Goal: Task Accomplishment & Management: Use online tool/utility

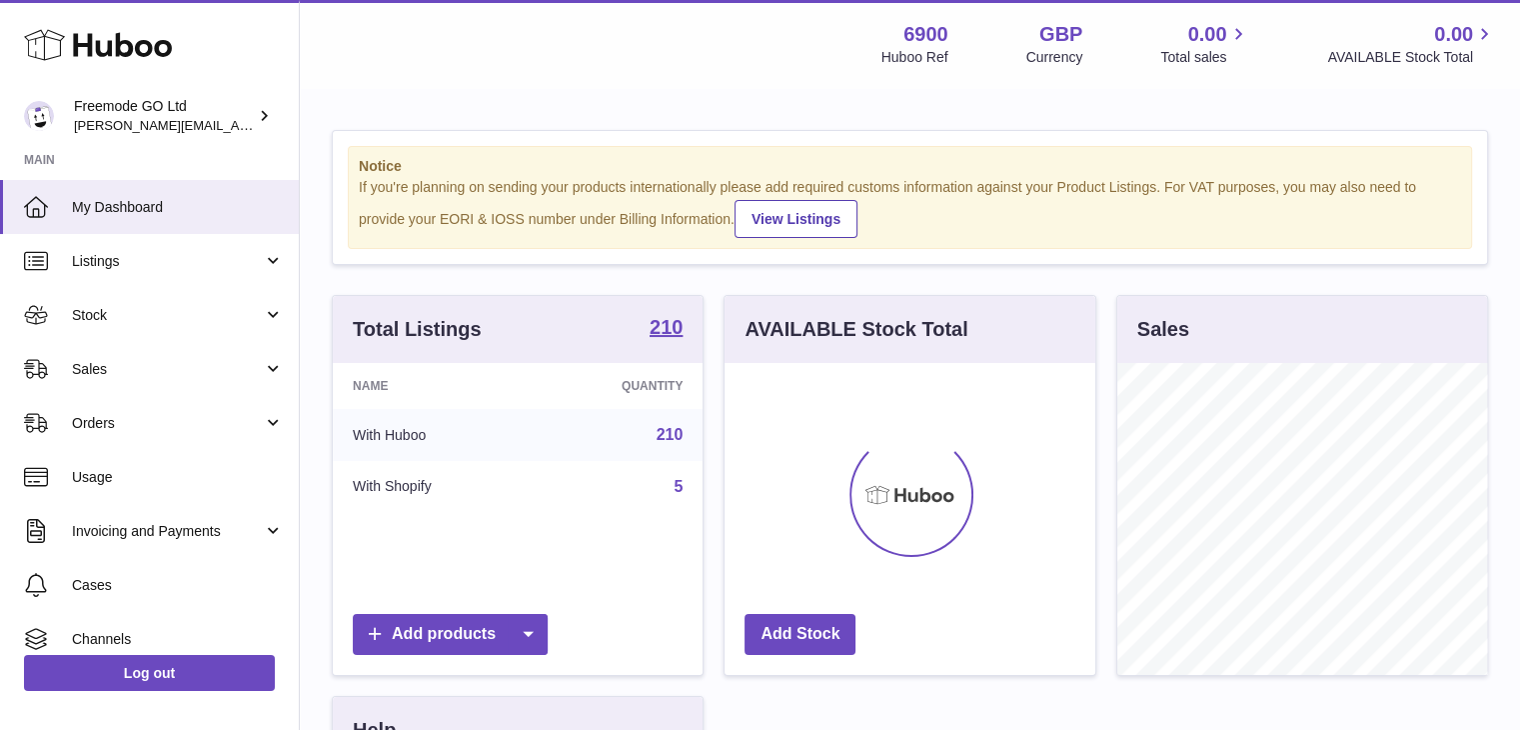
scroll to position [312, 371]
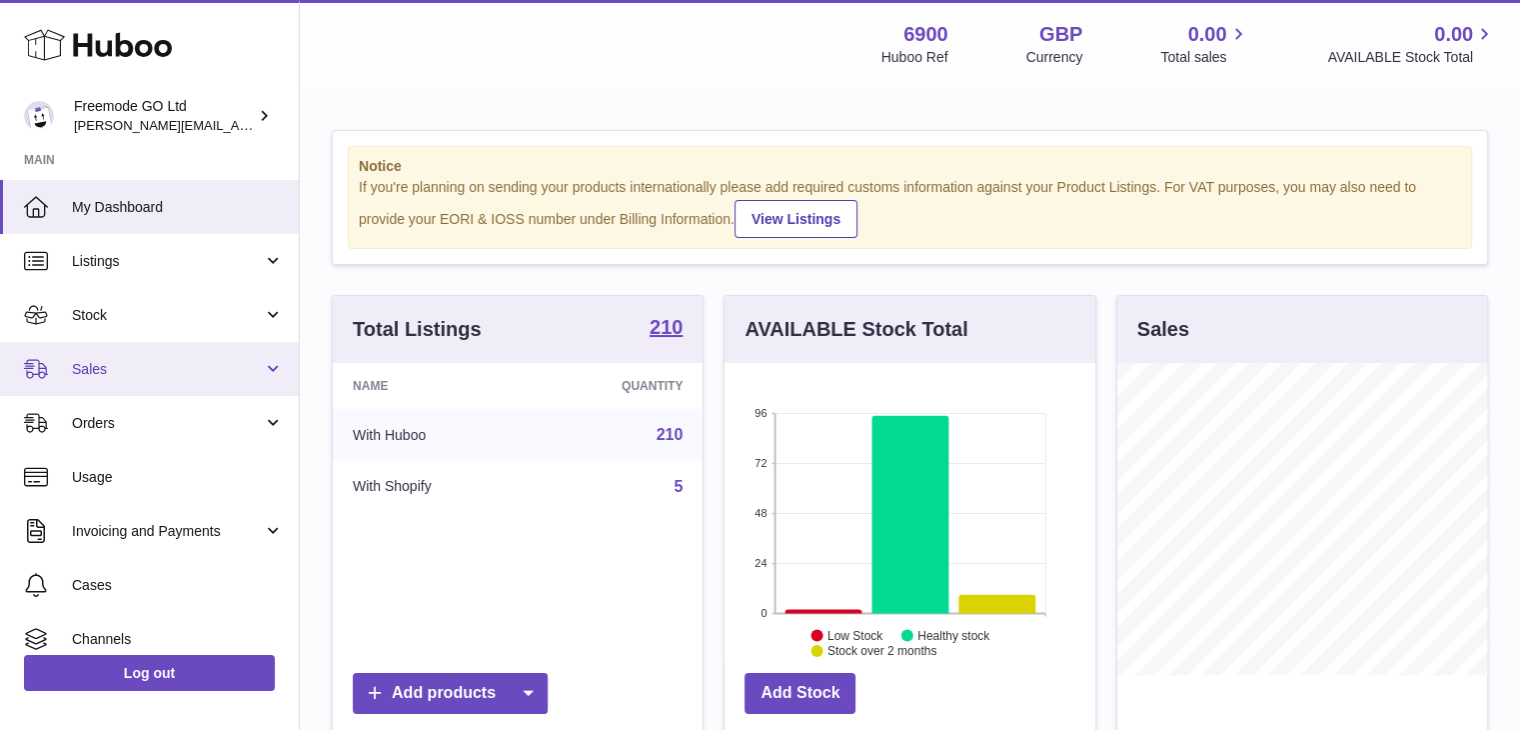
click at [172, 371] on span "Sales" at bounding box center [167, 369] width 191 height 19
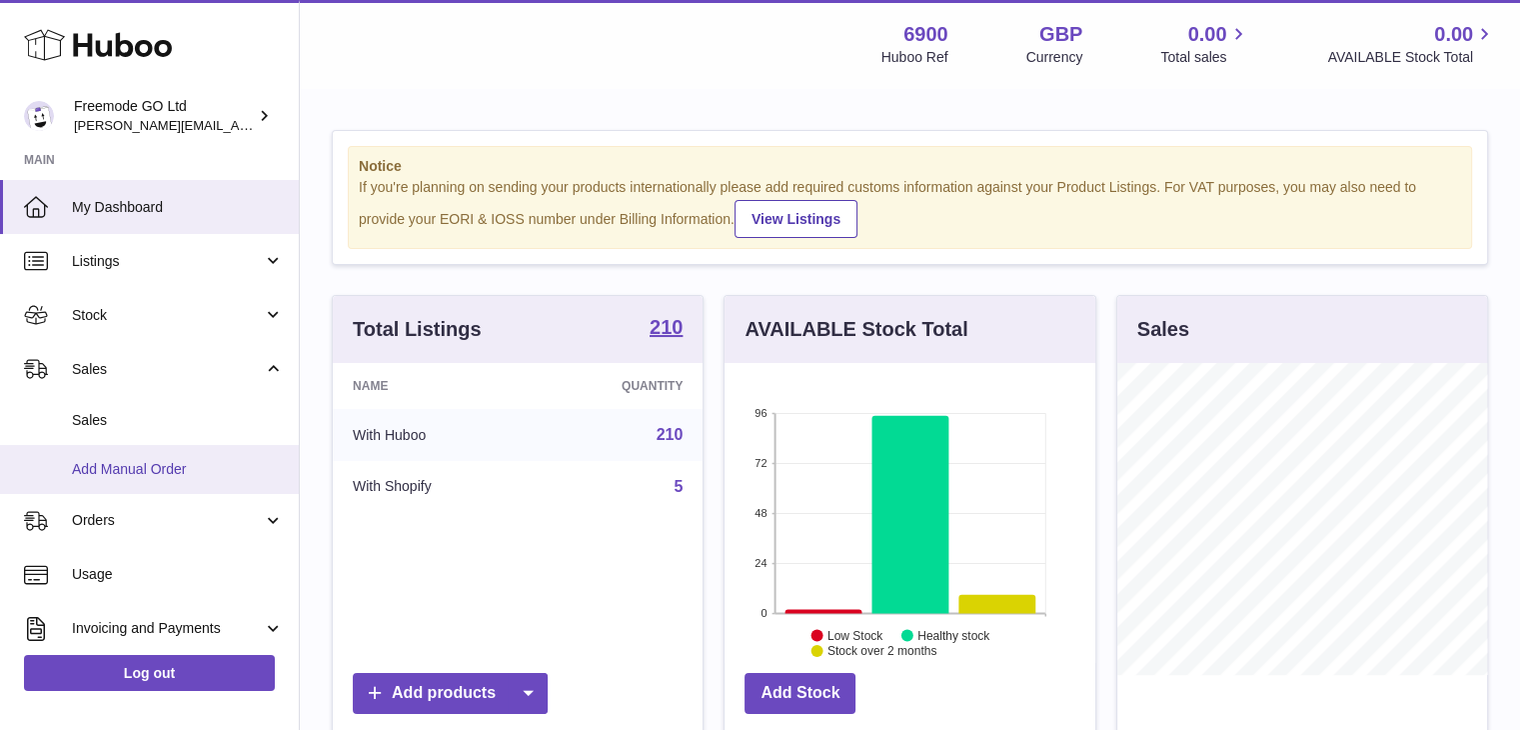
click at [160, 467] on span "Add Manual Order" at bounding box center [178, 469] width 212 height 19
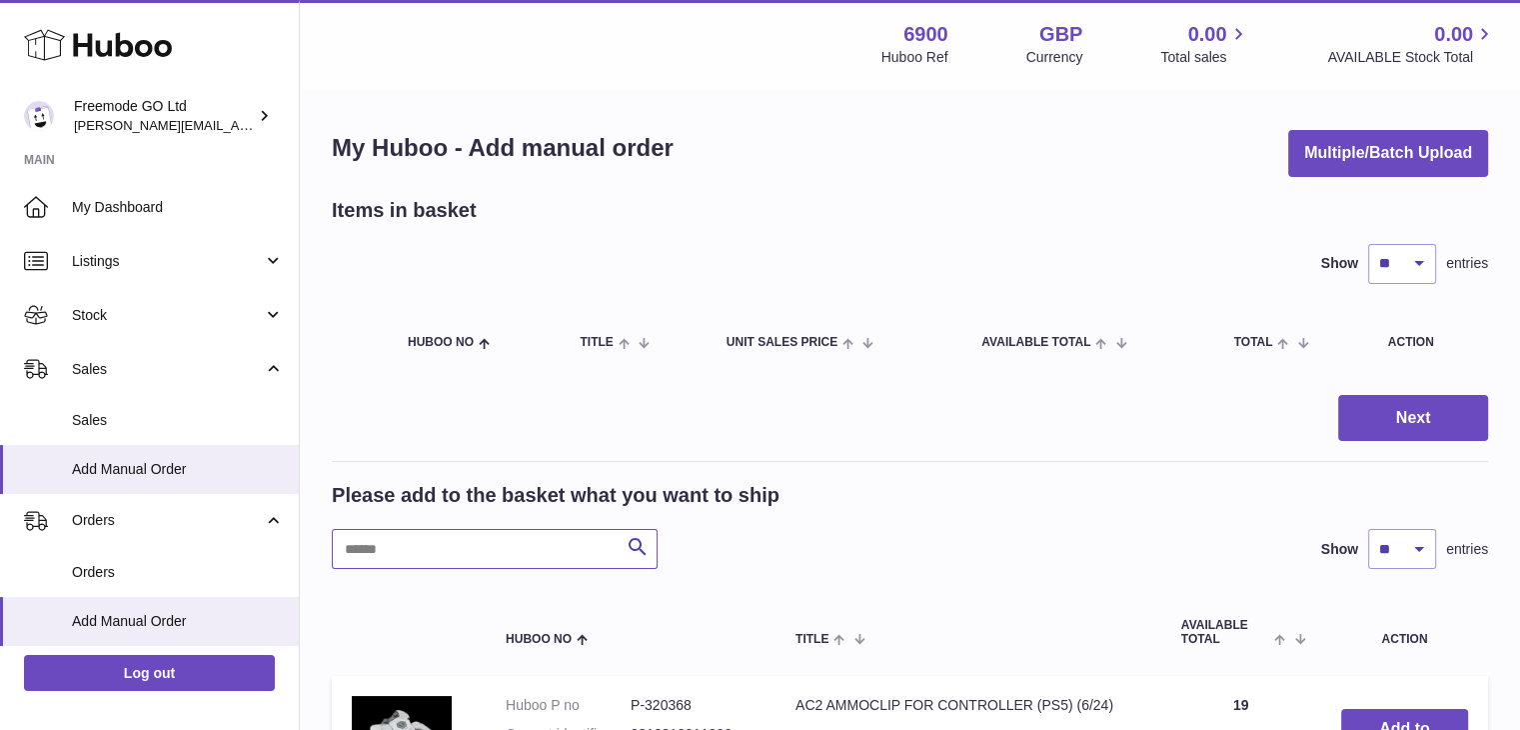
click at [446, 543] on input "text" at bounding box center [495, 549] width 326 height 40
click at [449, 559] on input "text" at bounding box center [495, 549] width 326 height 40
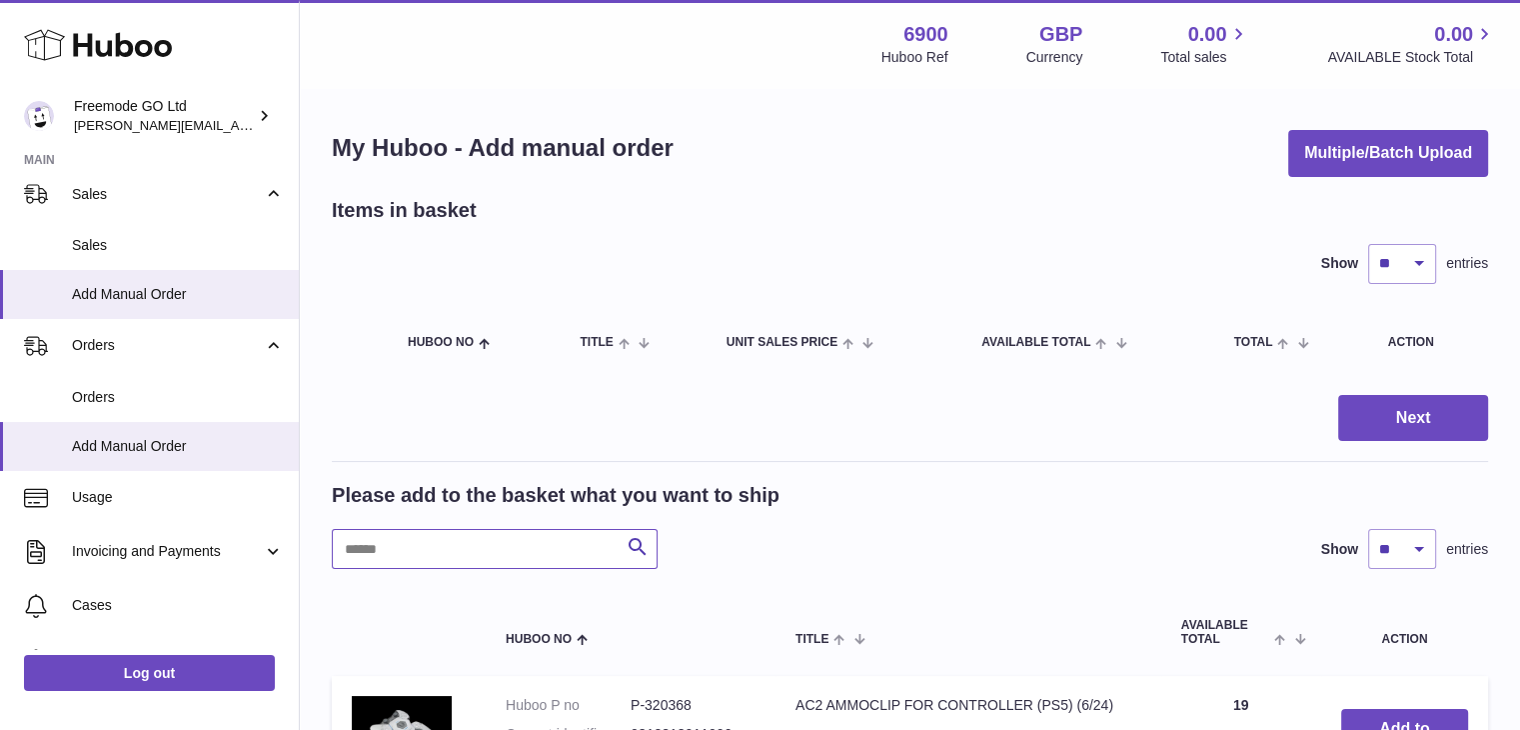
scroll to position [252, 0]
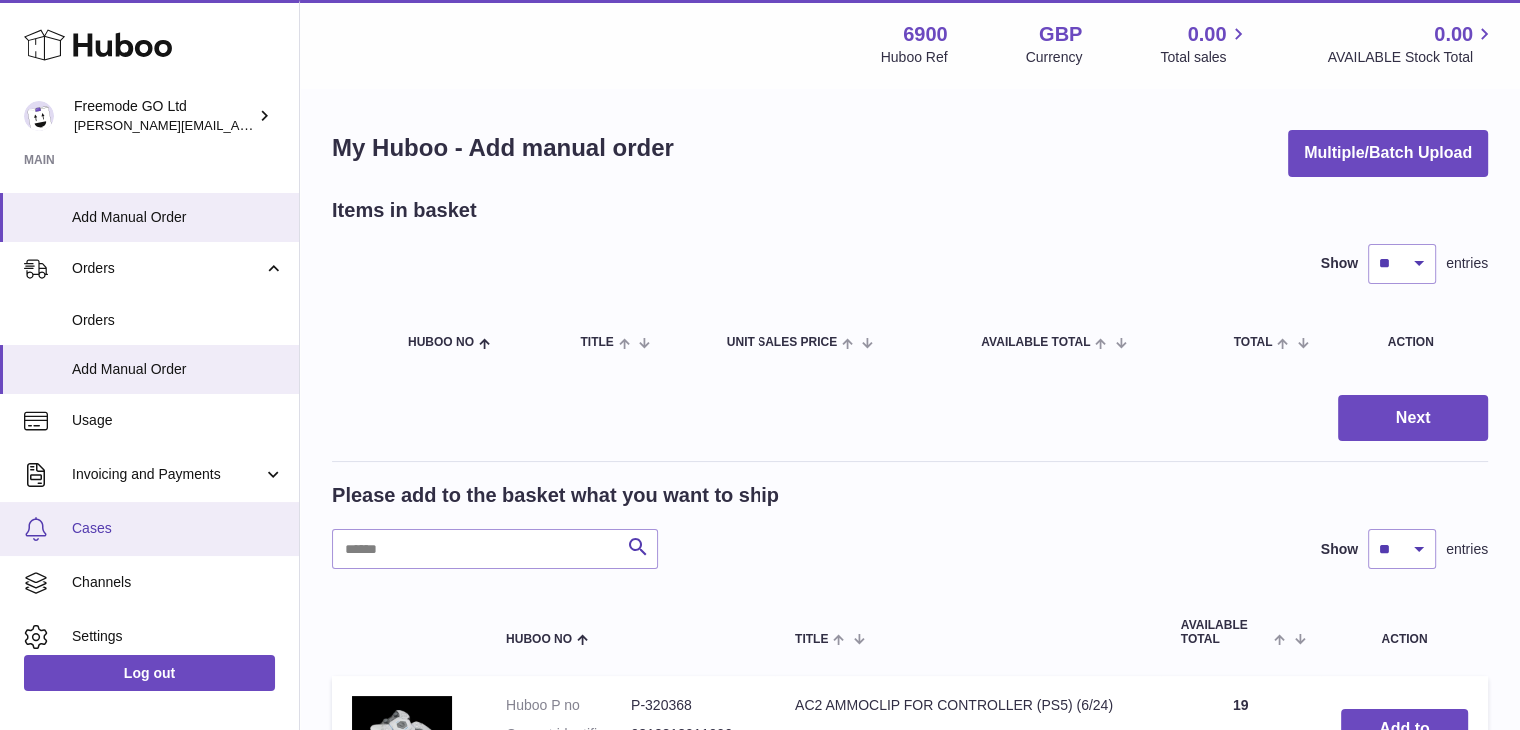
click at [134, 528] on span "Cases" at bounding box center [178, 528] width 212 height 19
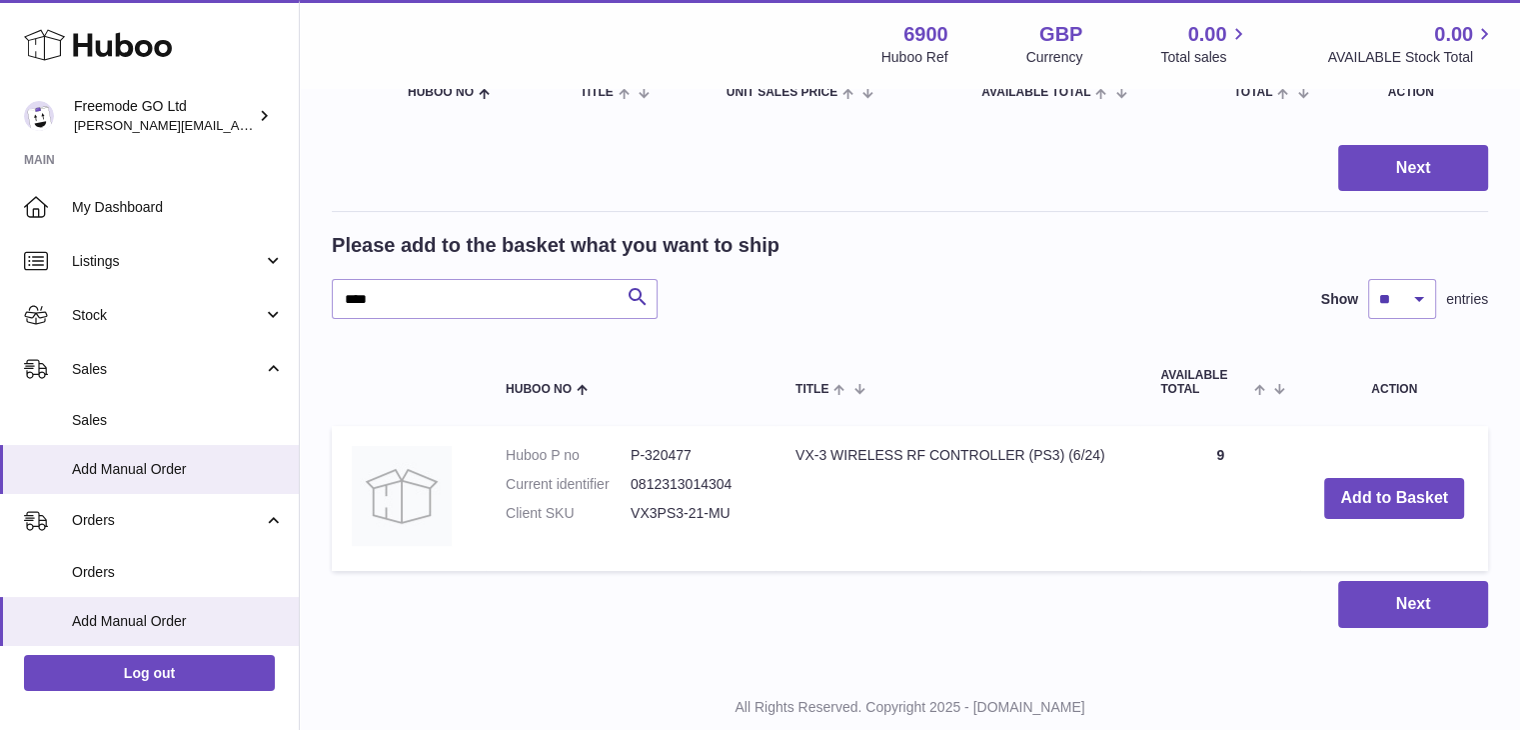
scroll to position [277, 0]
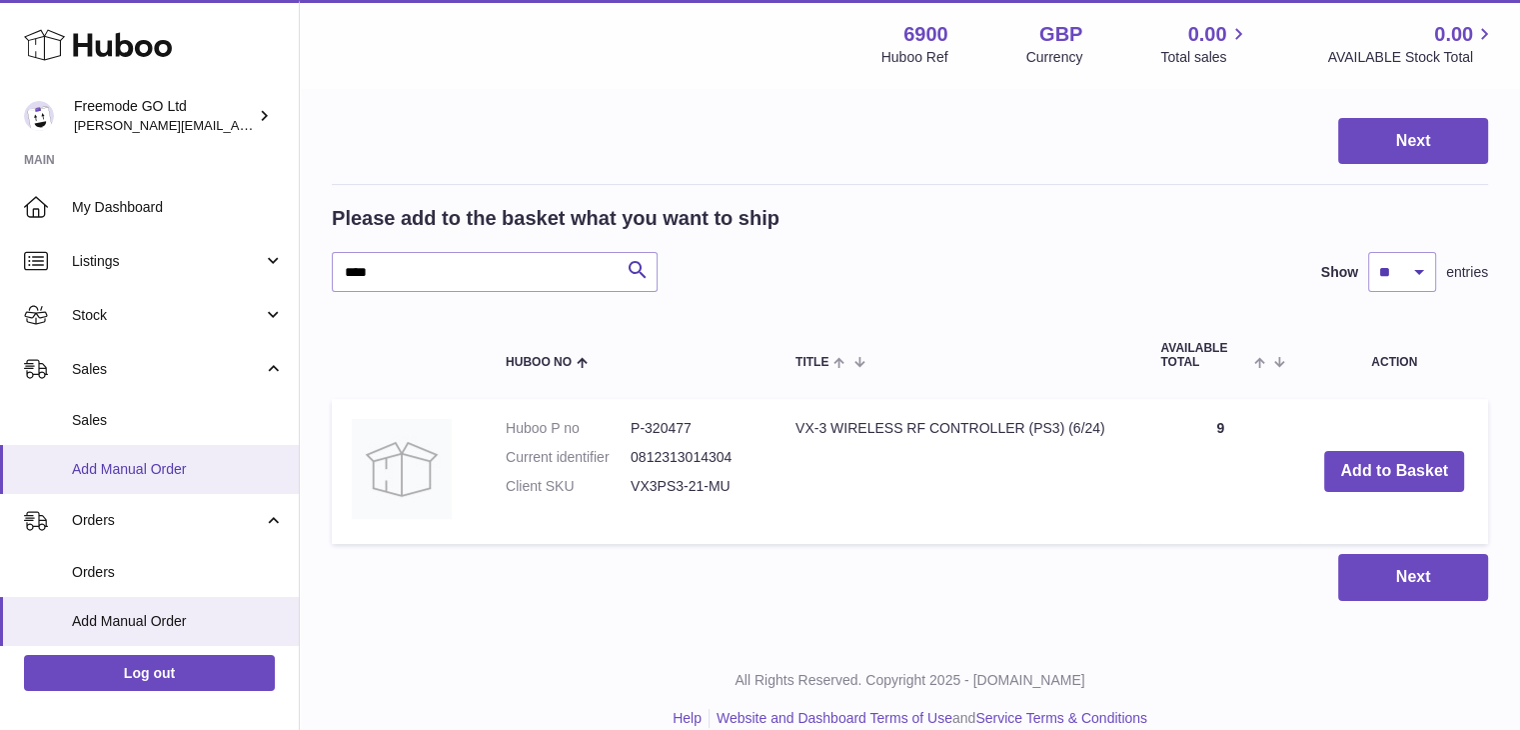
click at [165, 465] on span "Add Manual Order" at bounding box center [178, 469] width 212 height 19
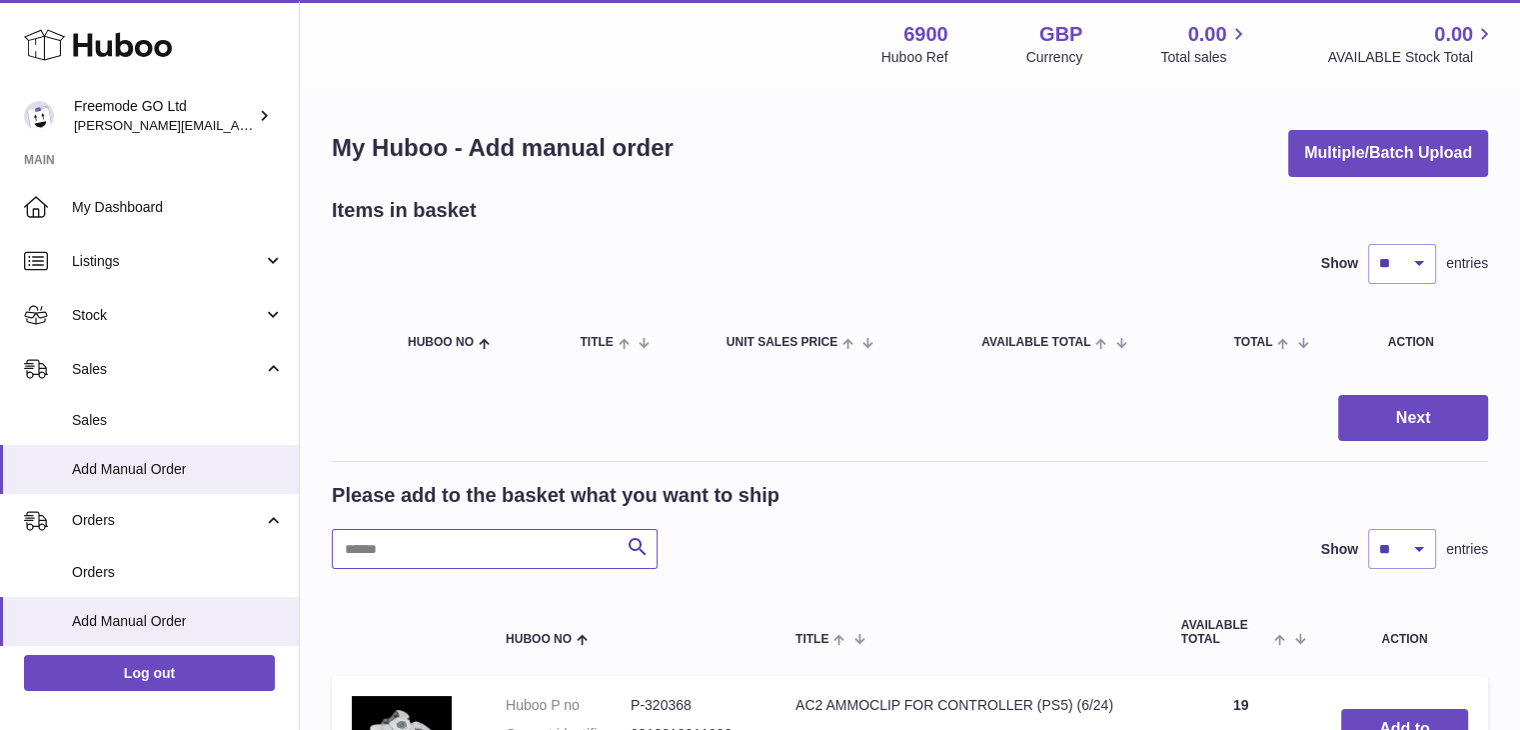
click at [496, 559] on input "text" at bounding box center [495, 549] width 326 height 40
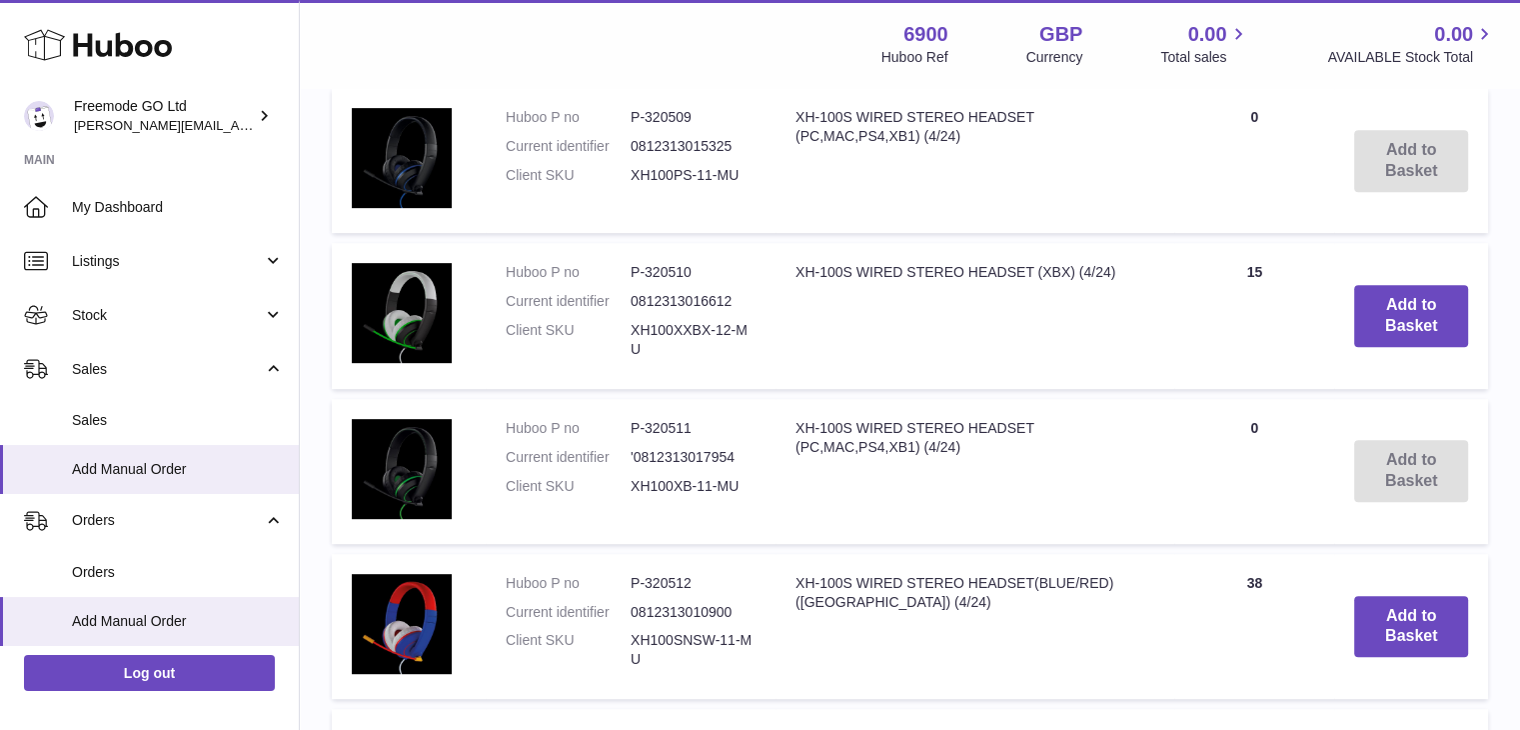
scroll to position [899, 0]
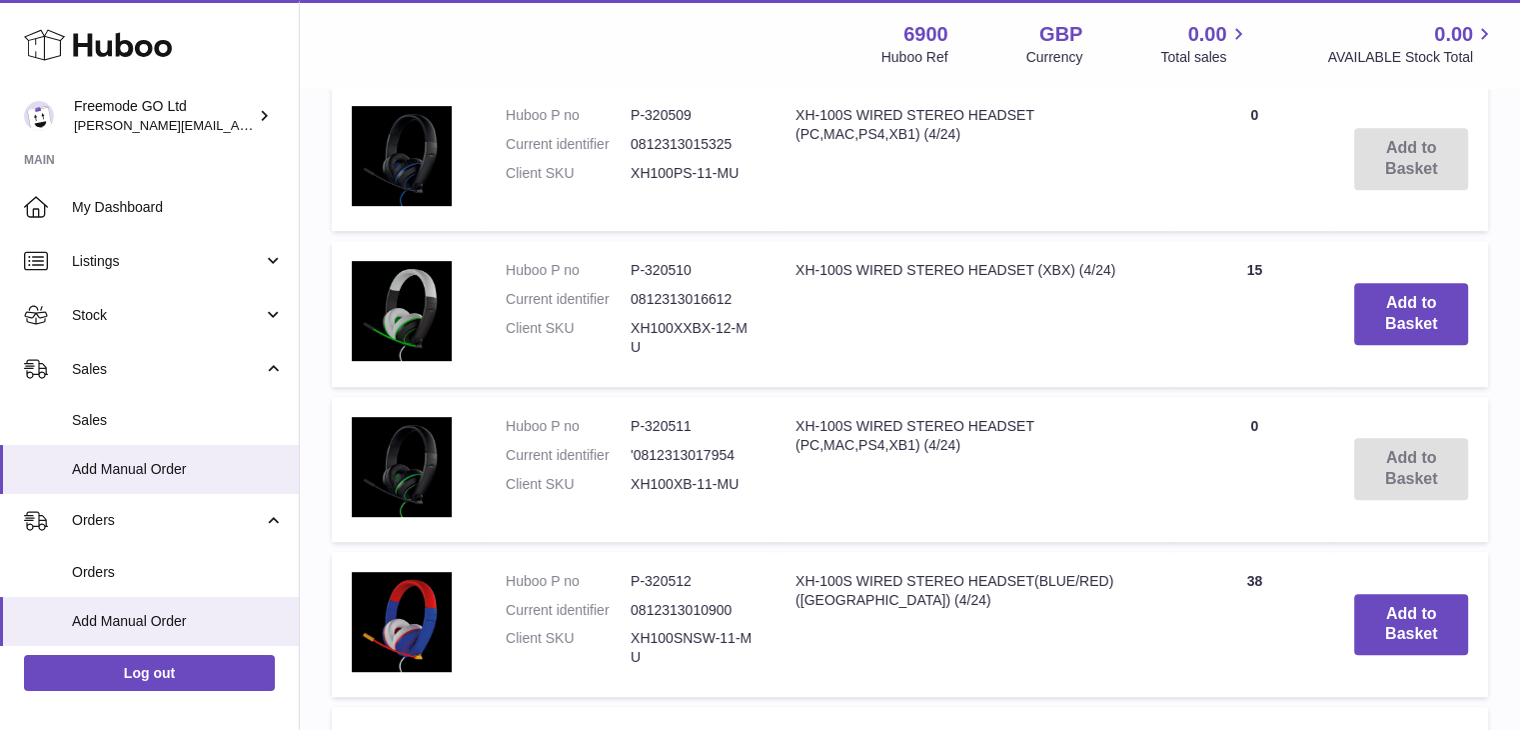
type input "*****"
click at [1404, 323] on button "Add to Basket" at bounding box center [1411, 314] width 114 height 62
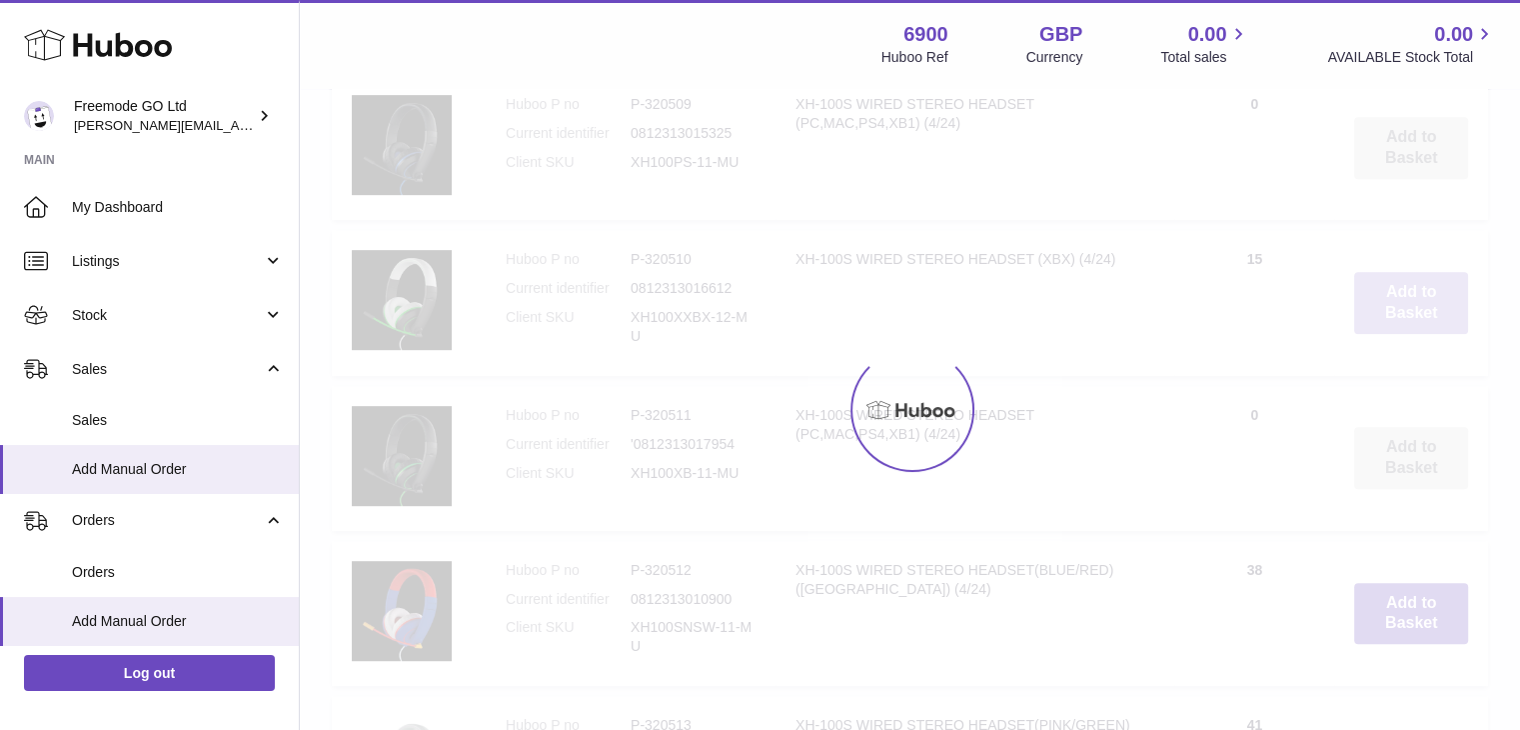
scroll to position [1407, 0]
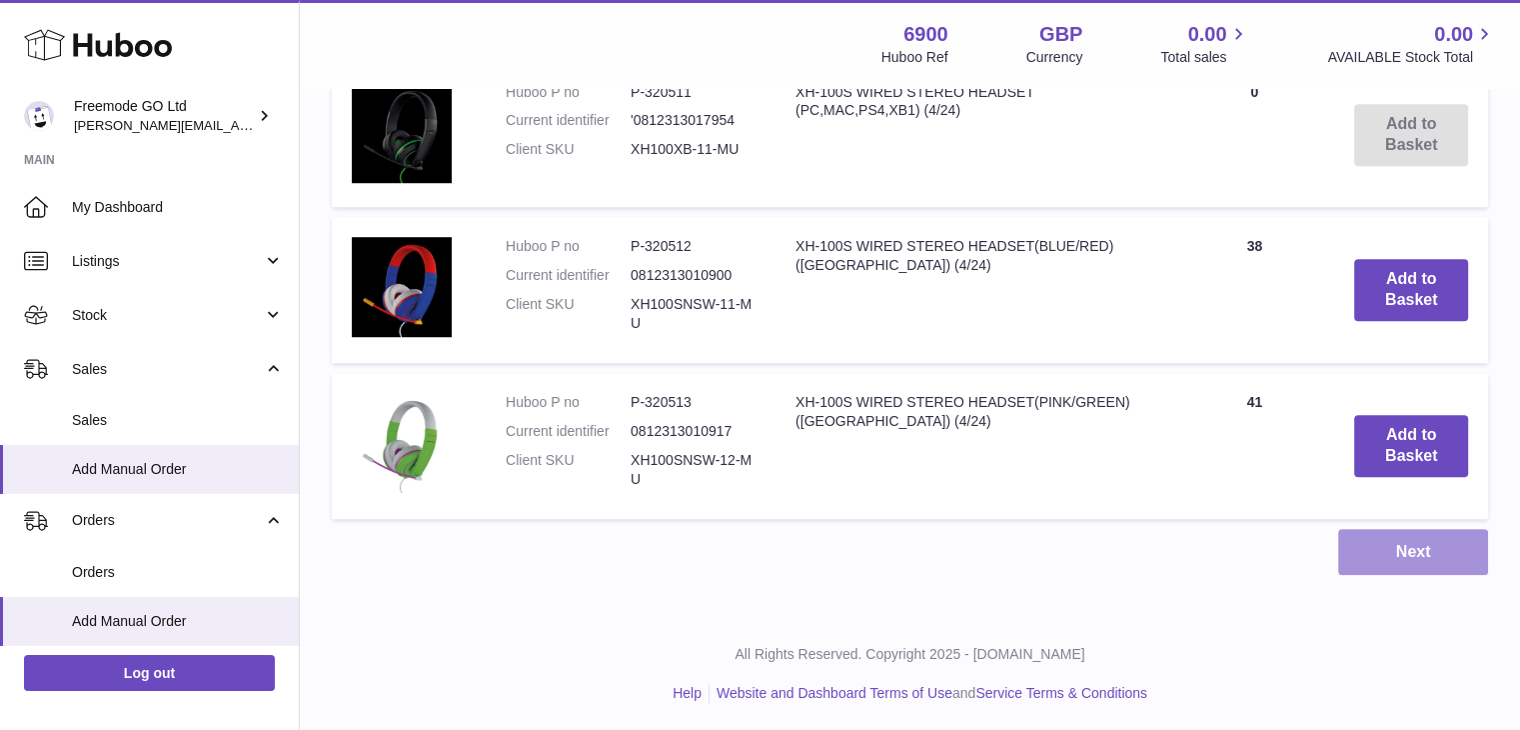
click at [1432, 552] on button "Next" at bounding box center [1413, 552] width 150 height 47
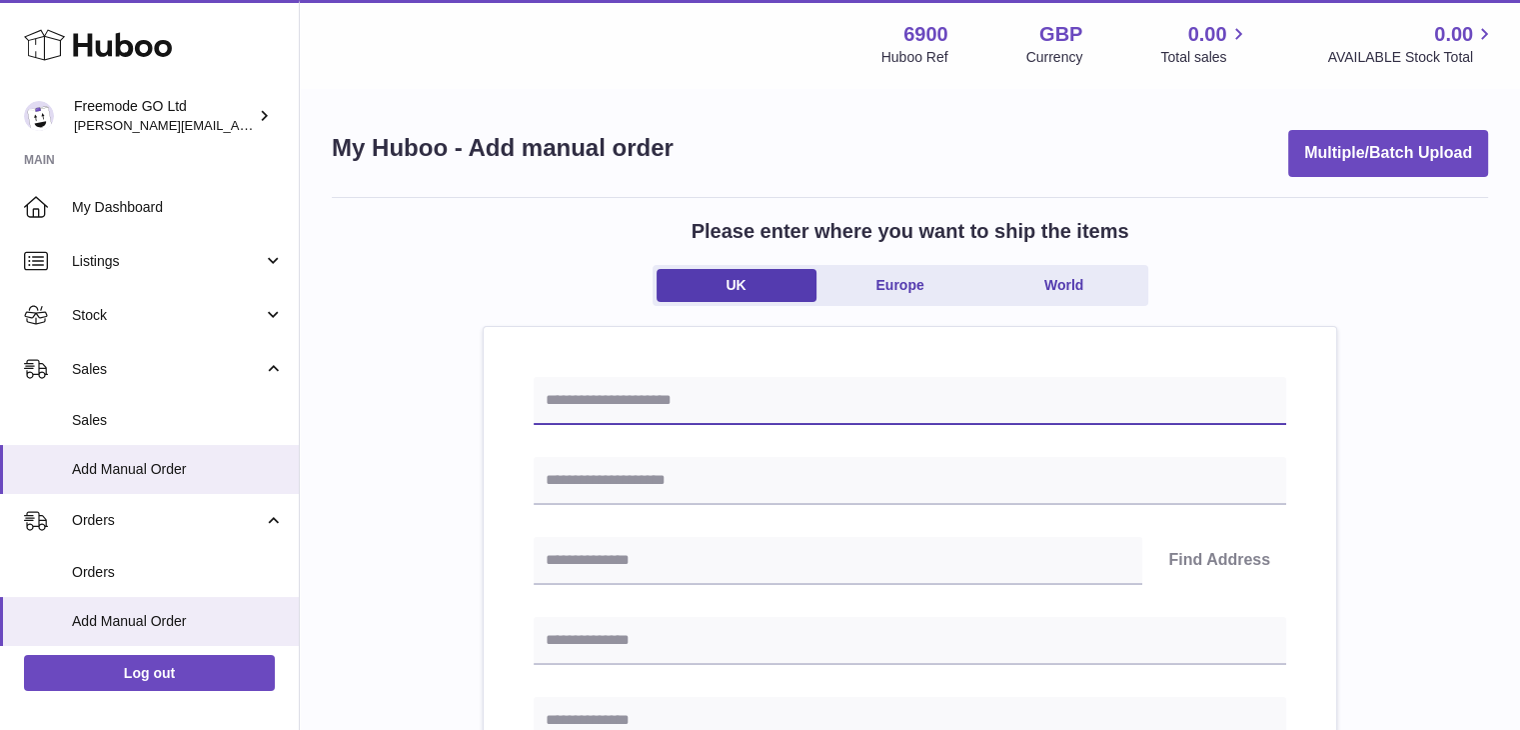
click at [859, 383] on input "text" at bounding box center [910, 401] width 752 height 48
type input "*****"
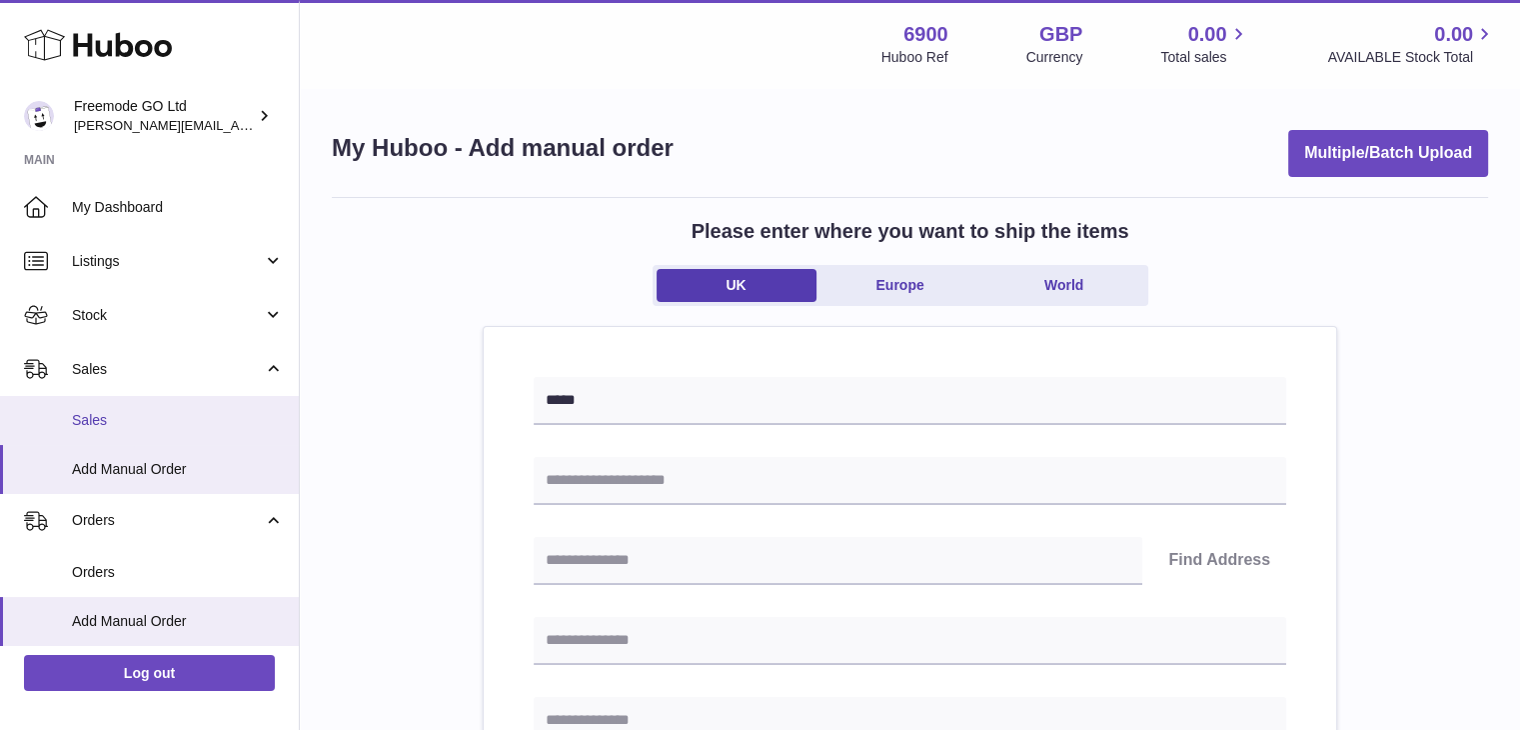
click at [160, 411] on span "Sales" at bounding box center [178, 420] width 212 height 19
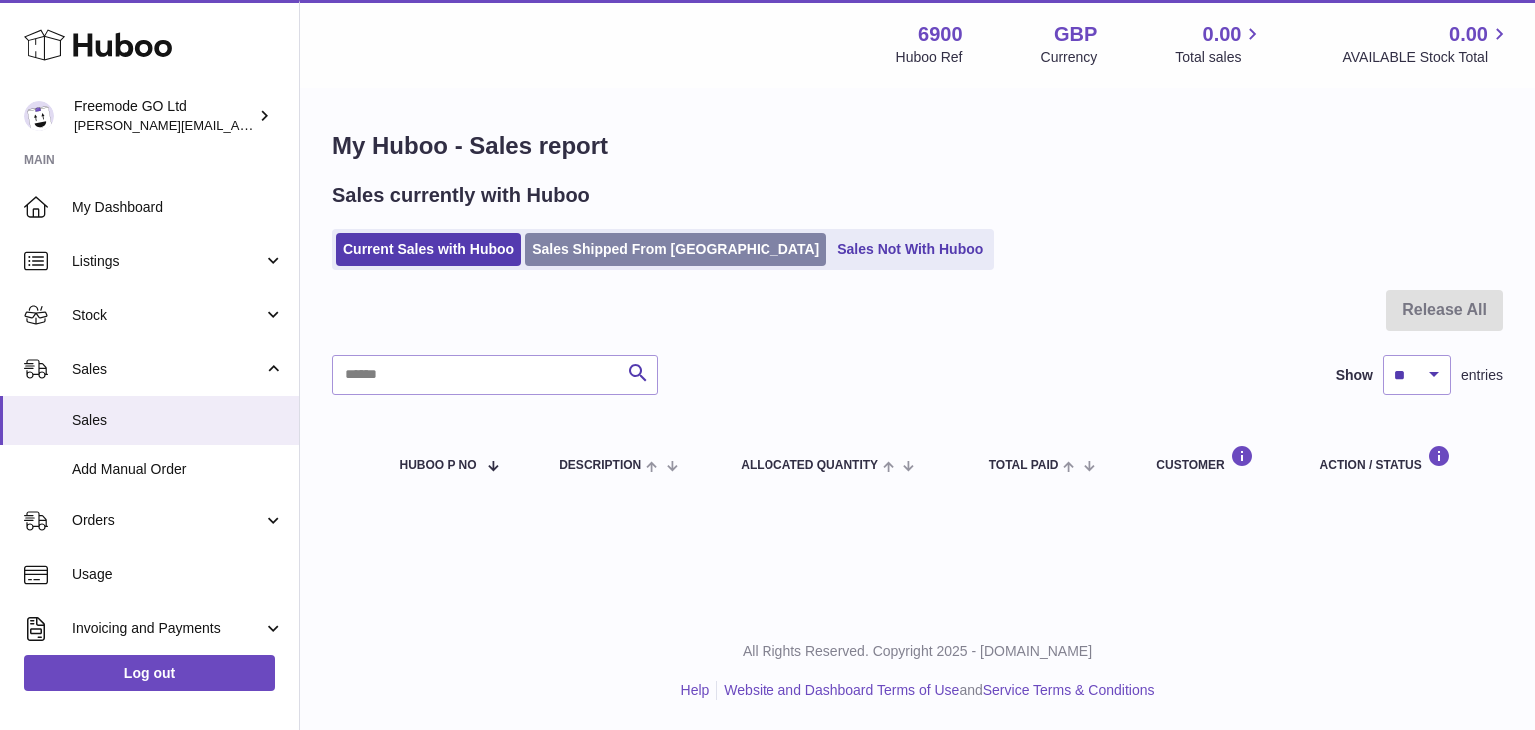
click at [600, 244] on link "Sales Shipped From [GEOGRAPHIC_DATA]" at bounding box center [676, 249] width 302 height 33
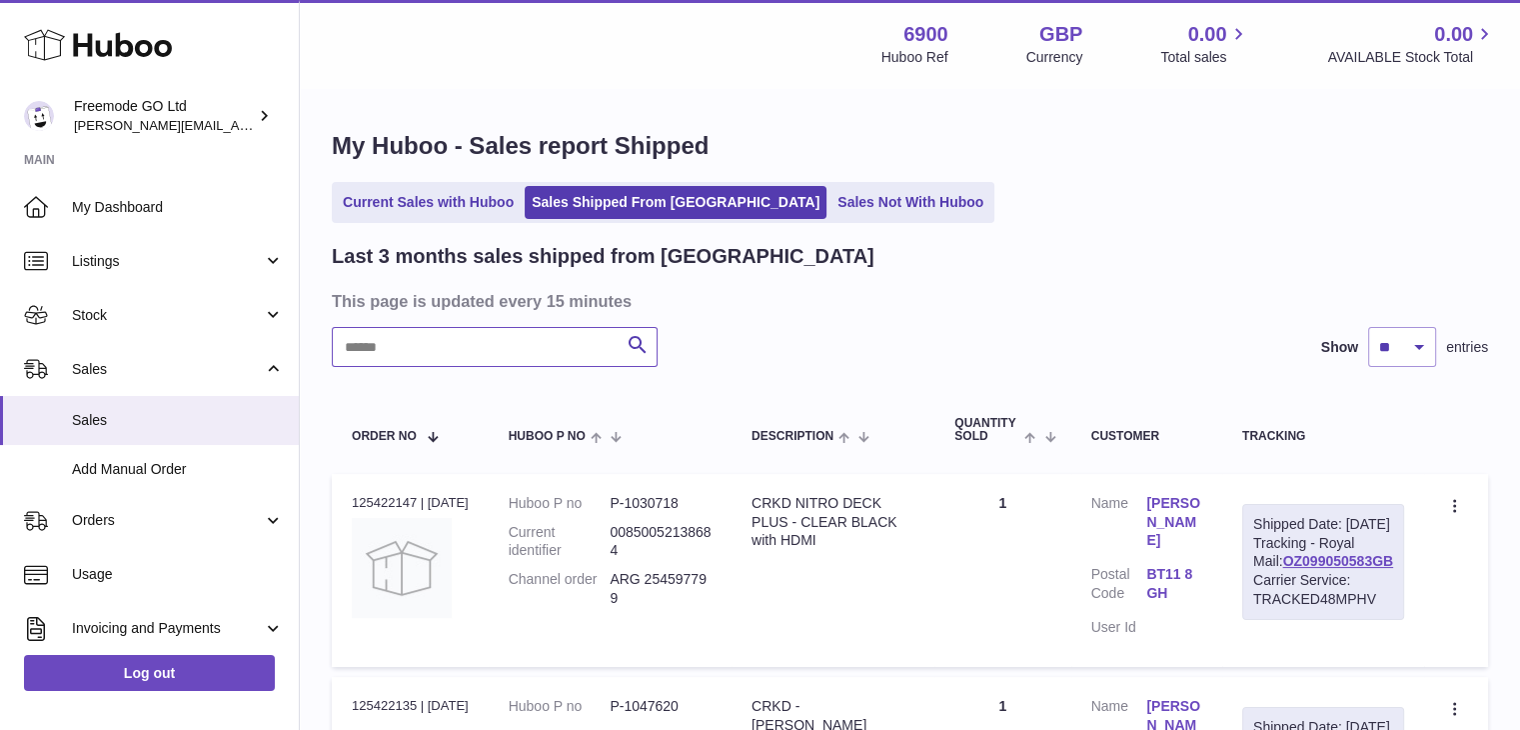
click at [509, 364] on input "text" at bounding box center [495, 347] width 326 height 40
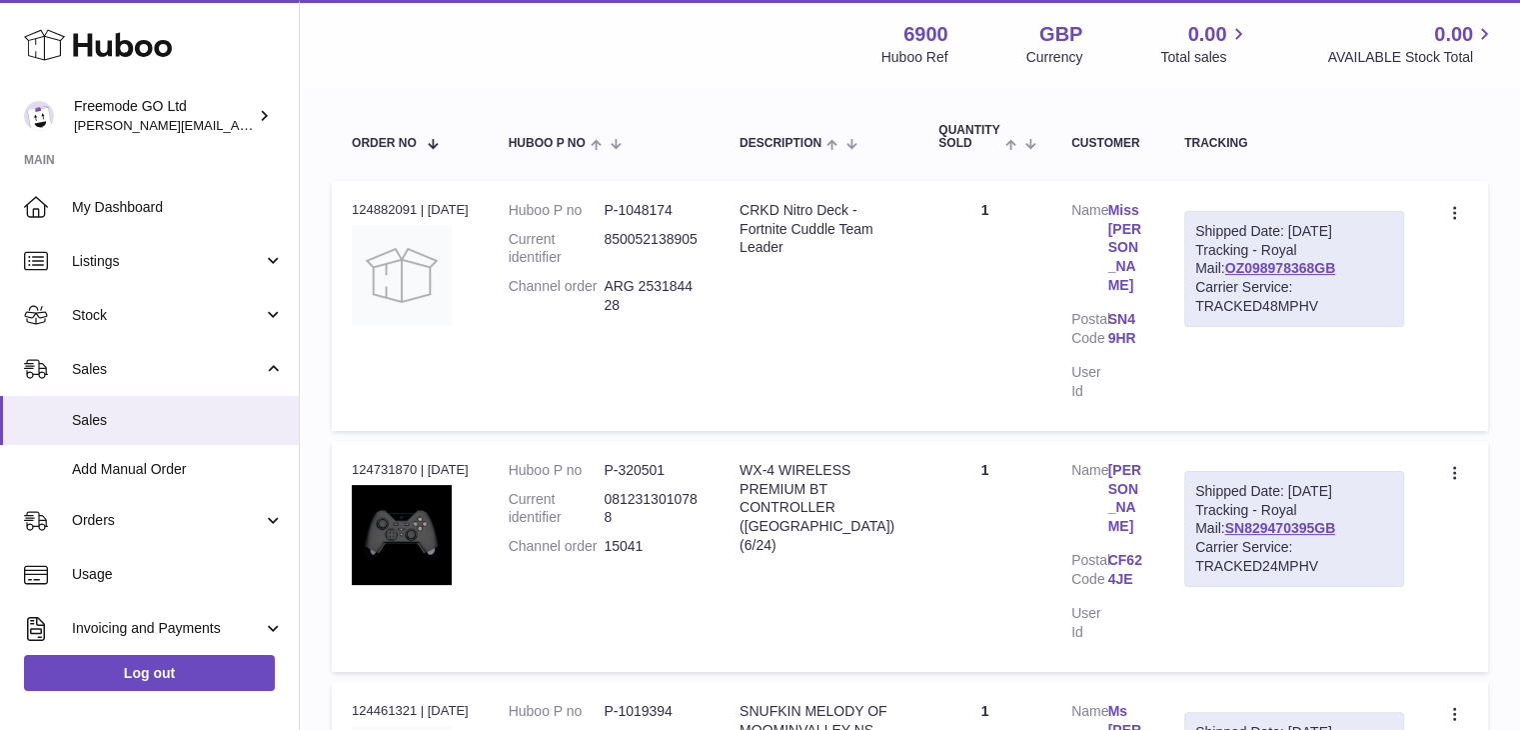
scroll to position [324, 0]
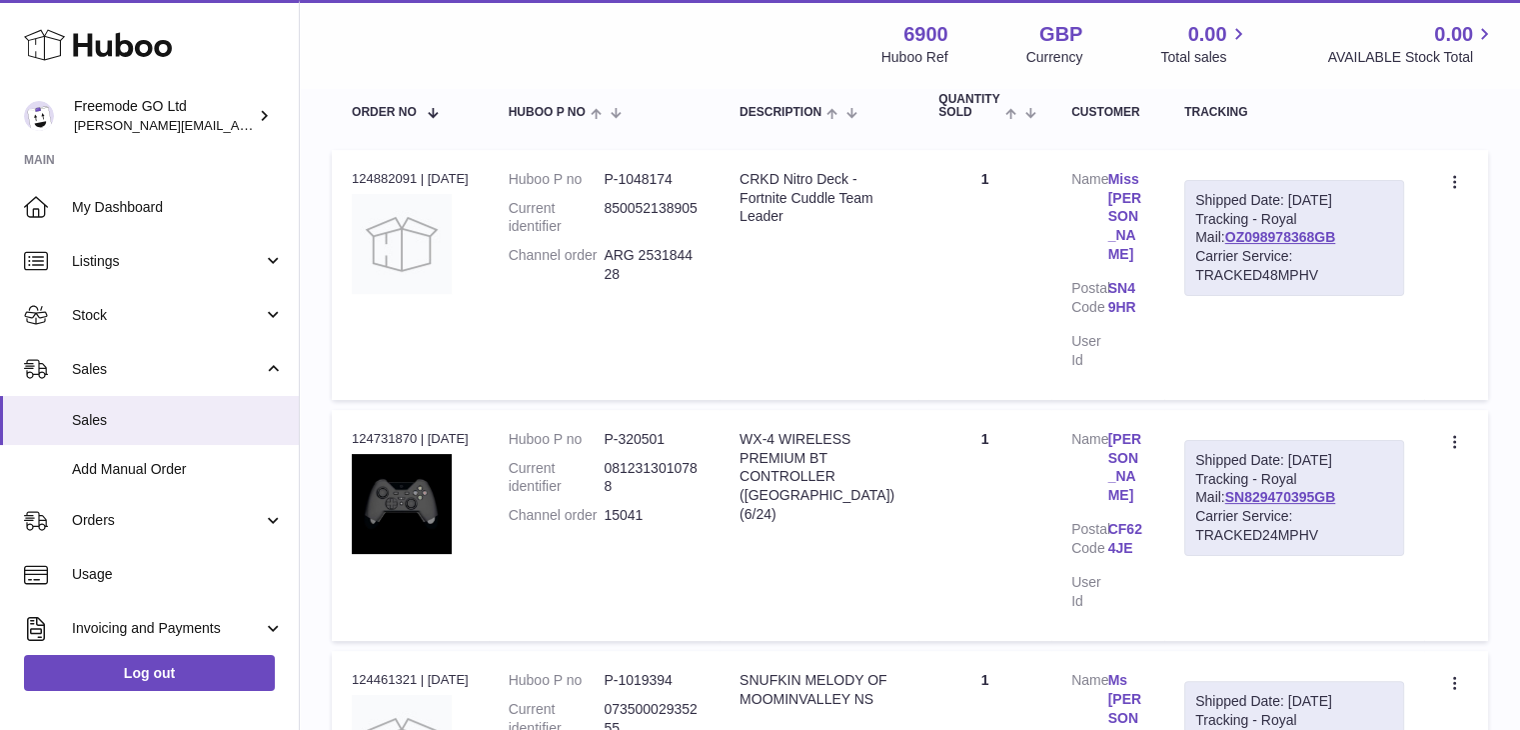
type input "****"
click at [1331, 495] on link "SN829470395GB" at bounding box center [1280, 497] width 111 height 16
